Goal: Find specific page/section: Find specific page/section

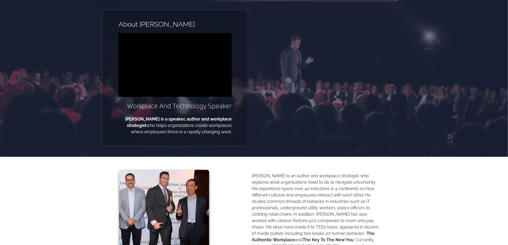
scroll to position [80, 0]
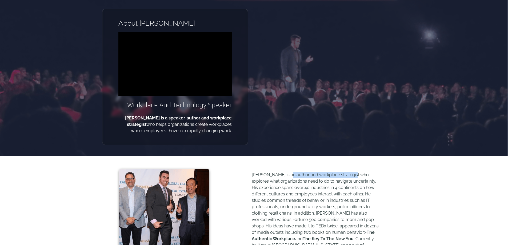
drag, startPoint x: 283, startPoint y: 174, endPoint x: 346, endPoint y: 176, distance: 62.7
click at [346, 176] on p "[PERSON_NAME] is an author and workplace strategist who explores what organizat…" at bounding box center [316, 213] width 128 height 83
copy p "author and workplace strategist"
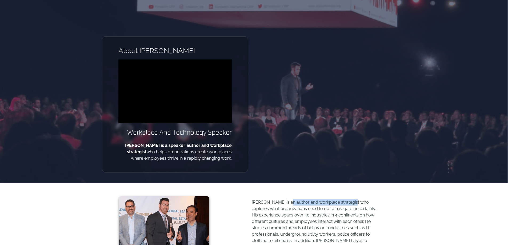
scroll to position [0, 0]
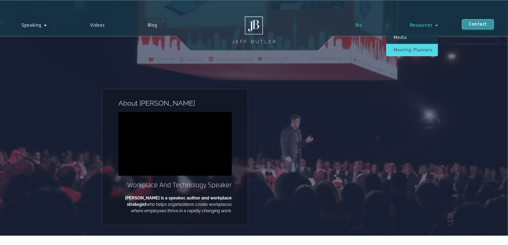
click at [416, 47] on link "Meeting planners" at bounding box center [412, 50] width 52 height 12
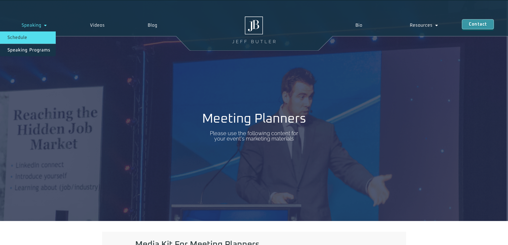
click at [27, 34] on link "Schedule" at bounding box center [28, 37] width 56 height 12
